Goal: Task Accomplishment & Management: Use online tool/utility

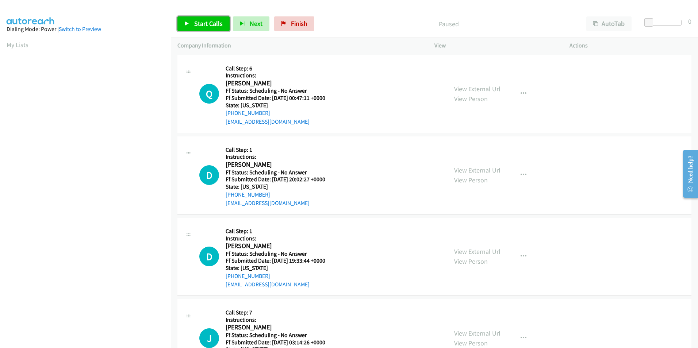
click at [206, 20] on span "Start Calls" at bounding box center [208, 23] width 28 height 8
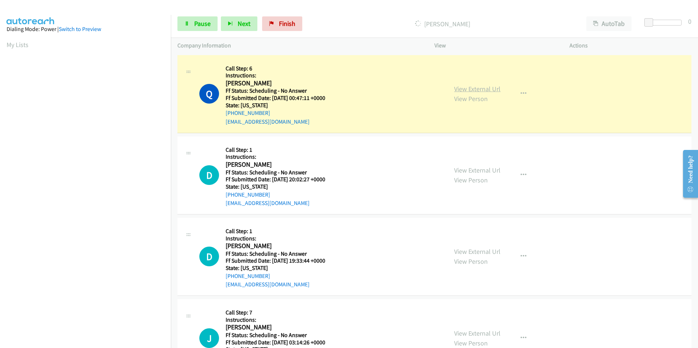
click at [480, 87] on link "View External Url" at bounding box center [477, 89] width 46 height 8
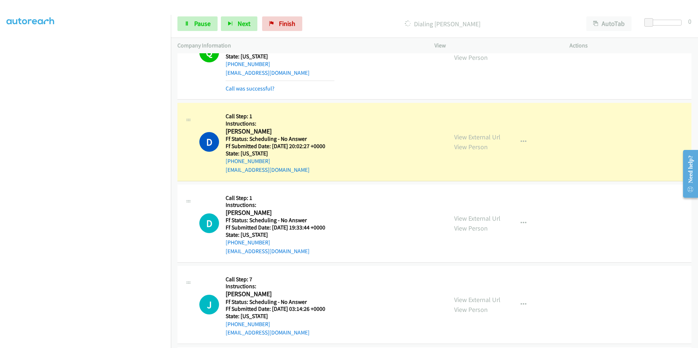
scroll to position [73, 0]
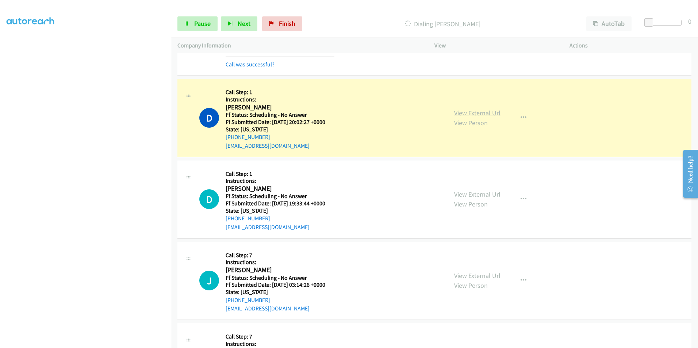
click at [480, 111] on link "View External Url" at bounding box center [477, 113] width 46 height 8
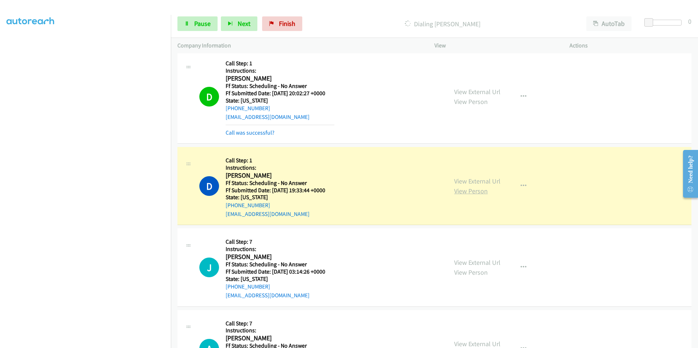
scroll to position [146, 0]
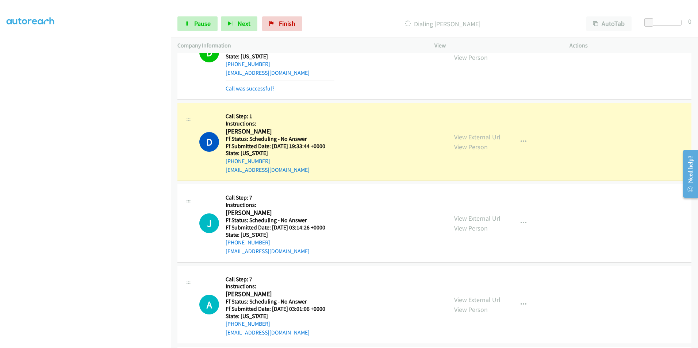
click at [469, 136] on link "View External Url" at bounding box center [477, 137] width 46 height 8
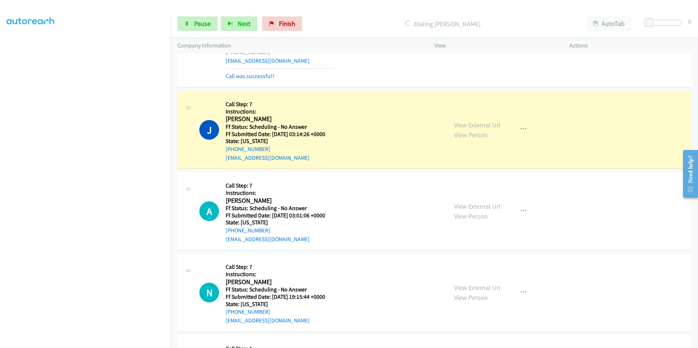
scroll to position [256, 0]
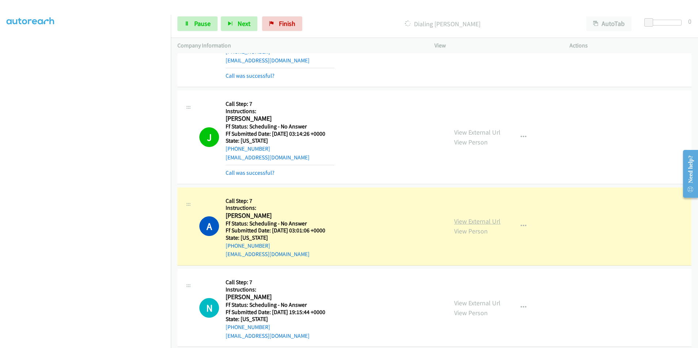
click at [467, 218] on link "View External Url" at bounding box center [477, 221] width 46 height 8
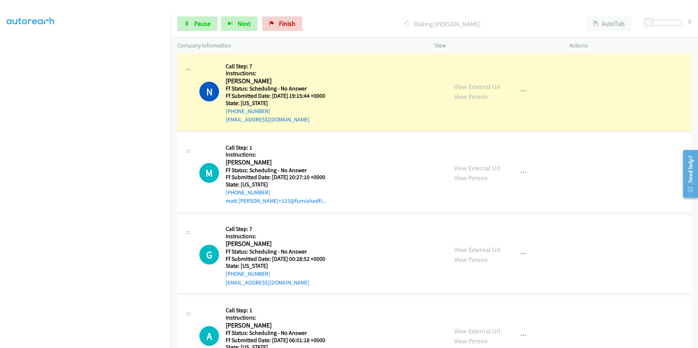
scroll to position [475, 0]
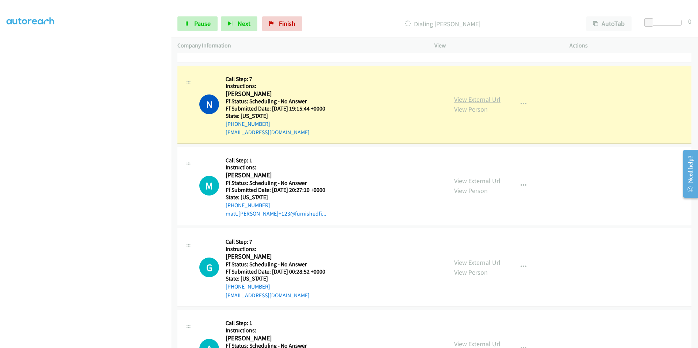
click at [474, 99] on link "View External Url" at bounding box center [477, 99] width 46 height 8
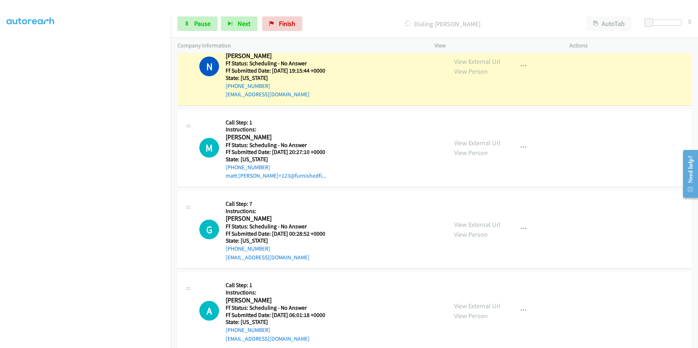
scroll to position [548, 0]
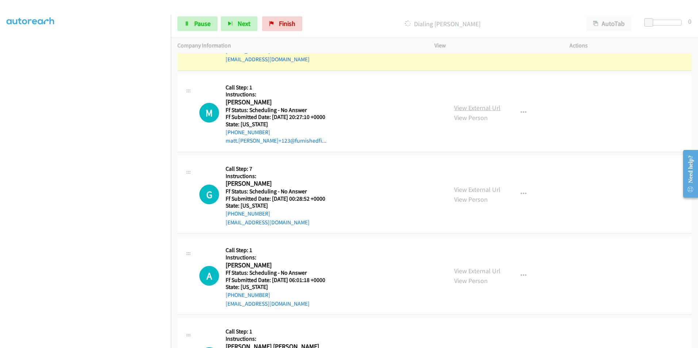
click at [484, 106] on link "View External Url" at bounding box center [477, 108] width 46 height 8
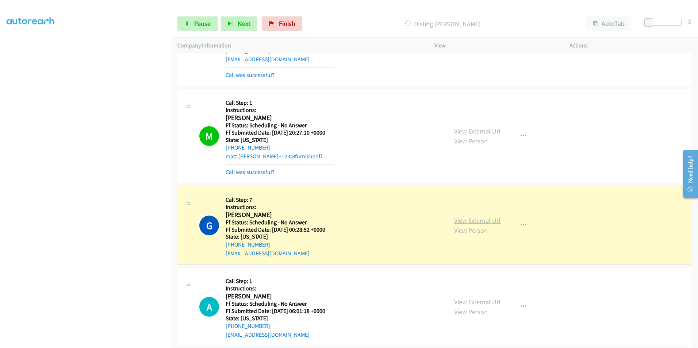
click at [461, 220] on link "View External Url" at bounding box center [477, 221] width 46 height 8
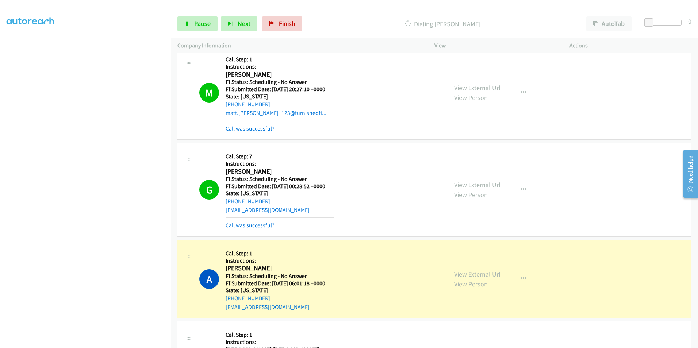
scroll to position [694, 0]
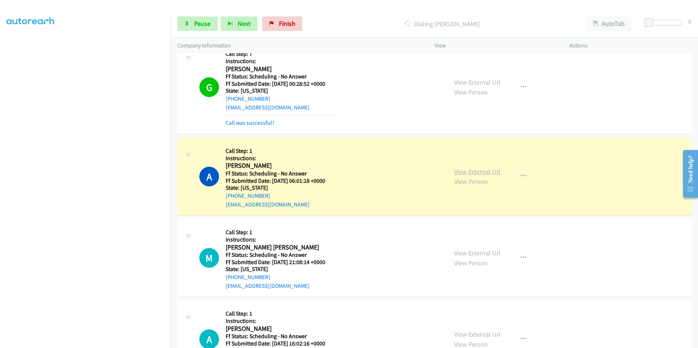
click at [474, 172] on link "View External Url" at bounding box center [477, 172] width 46 height 8
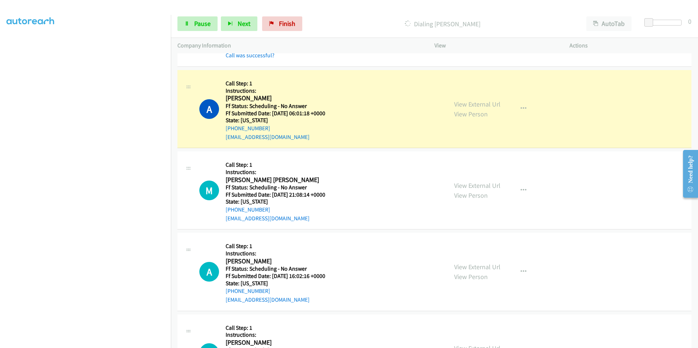
scroll to position [767, 0]
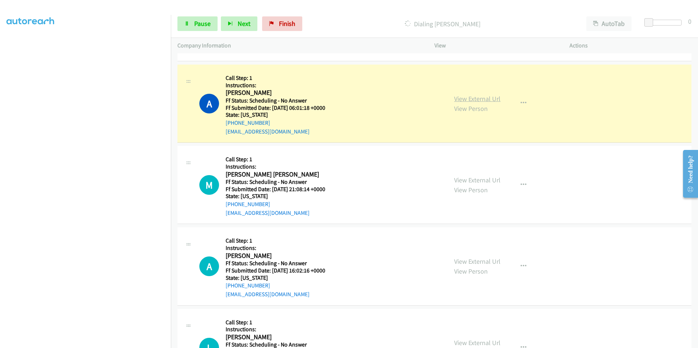
click at [457, 99] on link "View External Url" at bounding box center [477, 99] width 46 height 8
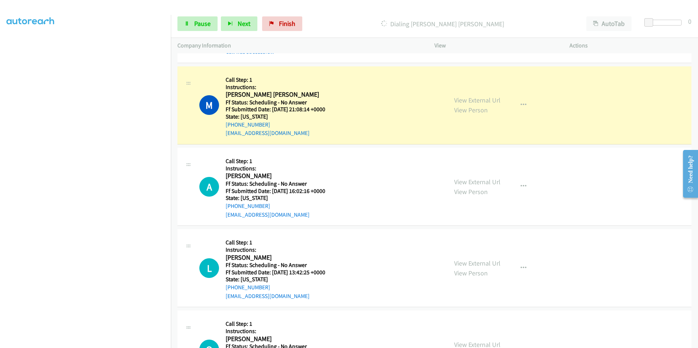
scroll to position [877, 0]
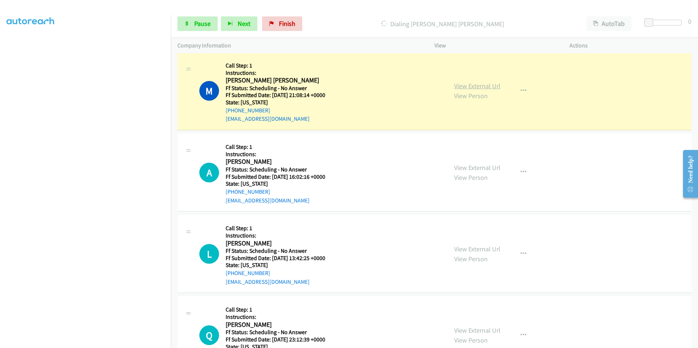
click at [467, 83] on link "View External Url" at bounding box center [477, 86] width 46 height 8
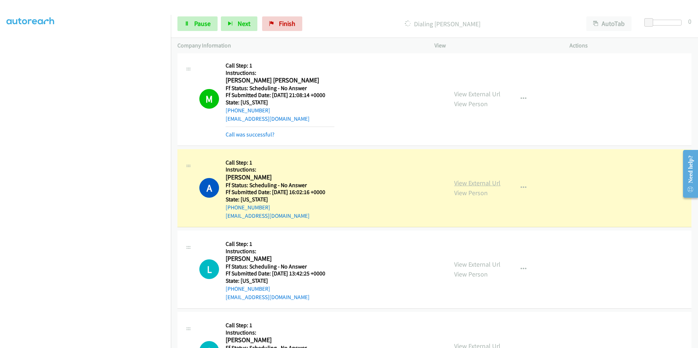
click at [465, 181] on link "View External Url" at bounding box center [477, 183] width 46 height 8
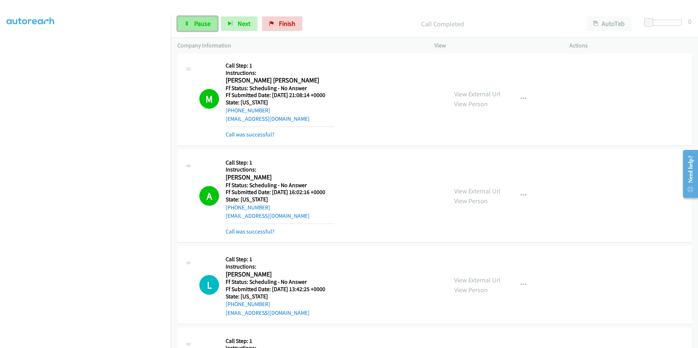
click at [199, 28] on link "Pause" at bounding box center [198, 23] width 40 height 15
click at [300, 27] on span "Finish" at bounding box center [299, 23] width 16 height 8
click at [295, 23] on span "Finish" at bounding box center [299, 23] width 16 height 8
